Goal: Task Accomplishment & Management: Manage account settings

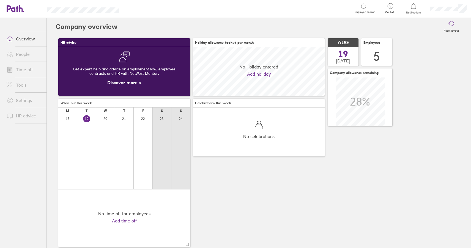
scroll to position [49, 132]
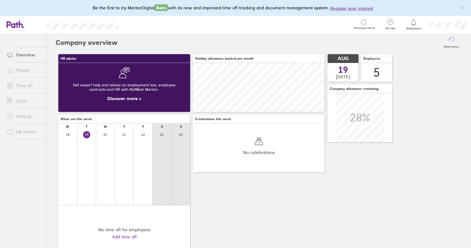
click at [25, 72] on link "People" at bounding box center [24, 70] width 44 height 11
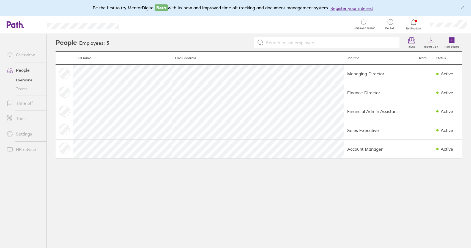
click at [29, 100] on link "Time off" at bounding box center [24, 103] width 44 height 11
